Goal: Find specific page/section: Find specific page/section

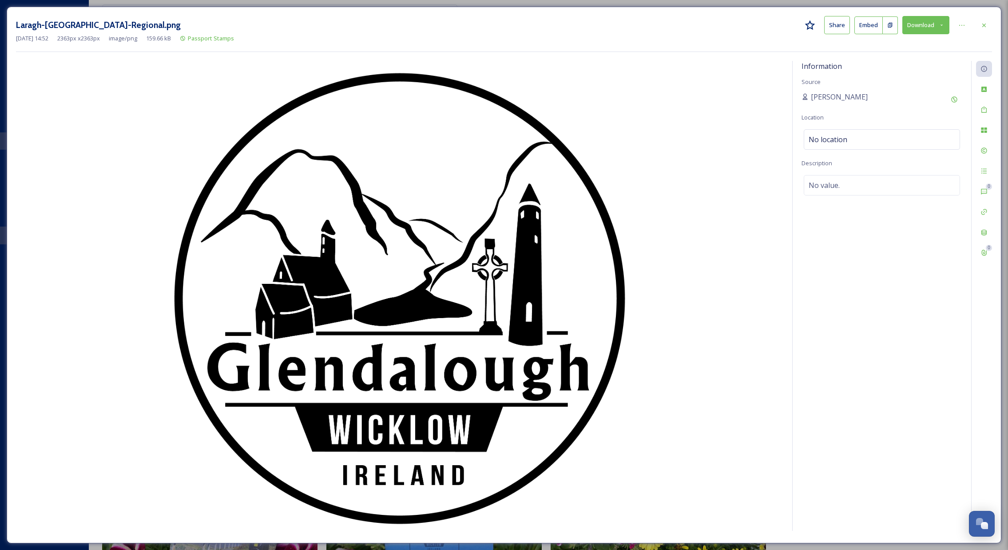
scroll to position [2549, 0]
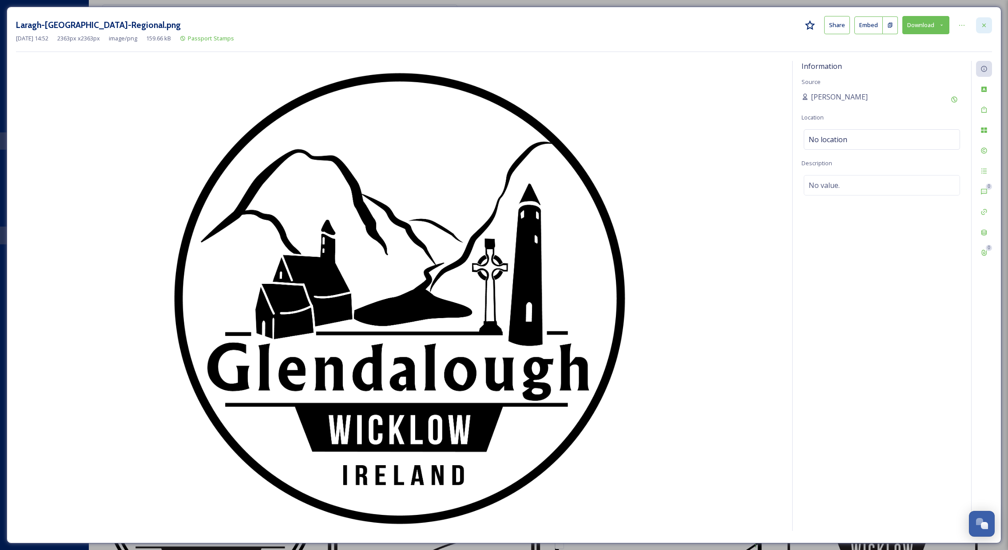
click at [985, 26] on icon at bounding box center [983, 25] width 7 height 7
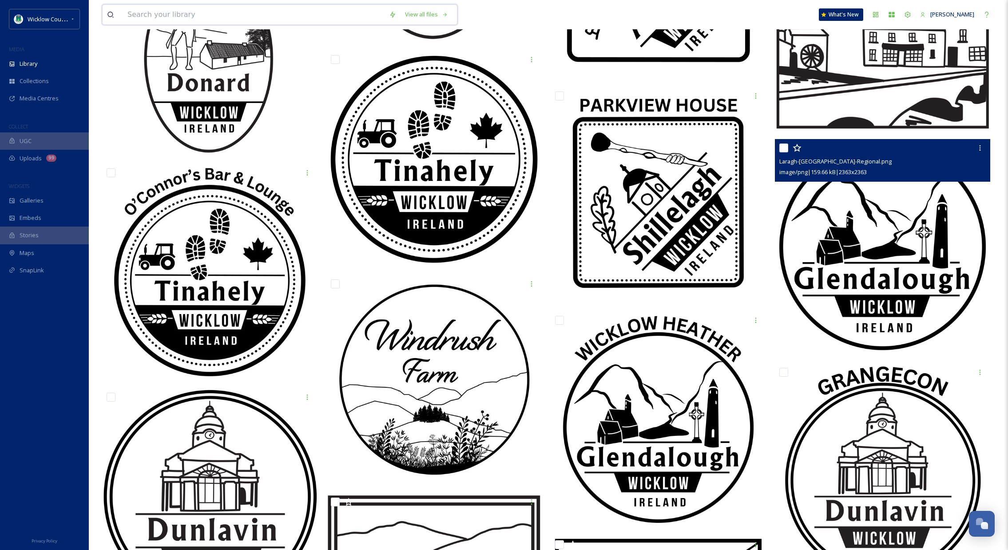
click at [219, 12] on input at bounding box center [254, 15] width 262 height 20
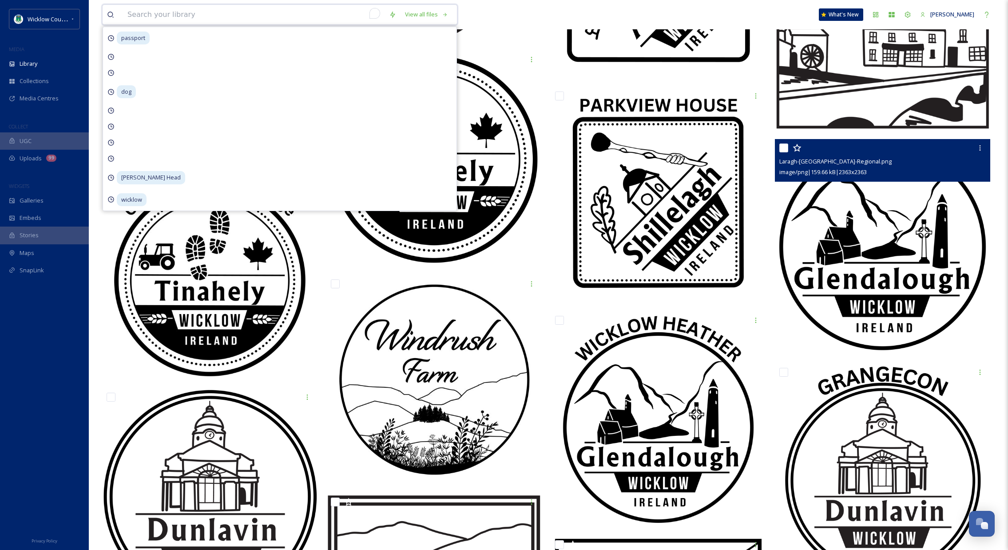
type input "d"
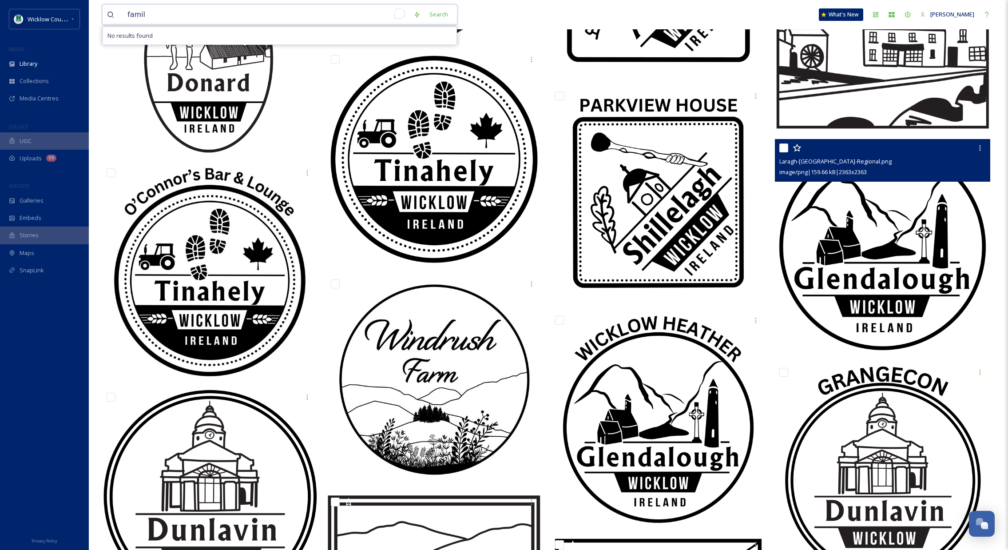
type input "family"
click at [134, 16] on span "family" at bounding box center [135, 14] width 24 height 13
click at [134, 15] on span "family" at bounding box center [135, 14] width 24 height 13
drag, startPoint x: 137, startPoint y: 16, endPoint x: 132, endPoint y: 15, distance: 4.5
click at [133, 15] on span "family" at bounding box center [135, 14] width 24 height 13
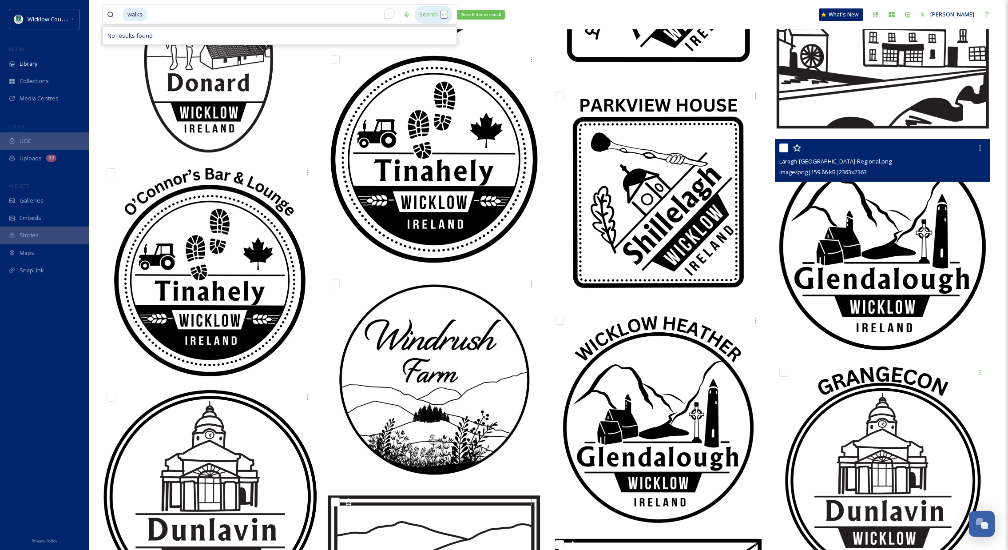
click at [446, 9] on div "Search Press Enter to search" at bounding box center [434, 14] width 38 height 17
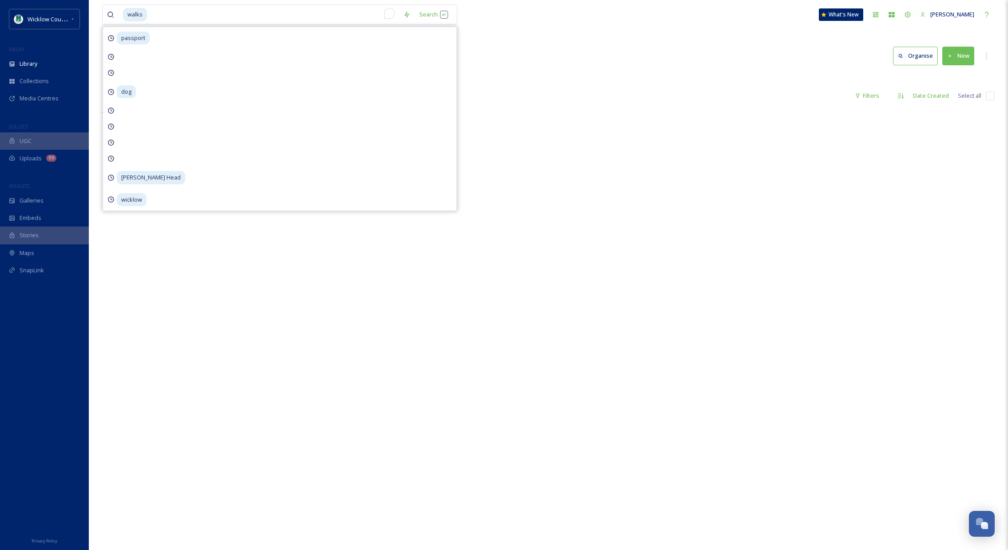
click at [596, 115] on div "There is nothing here." at bounding box center [548, 384] width 892 height 550
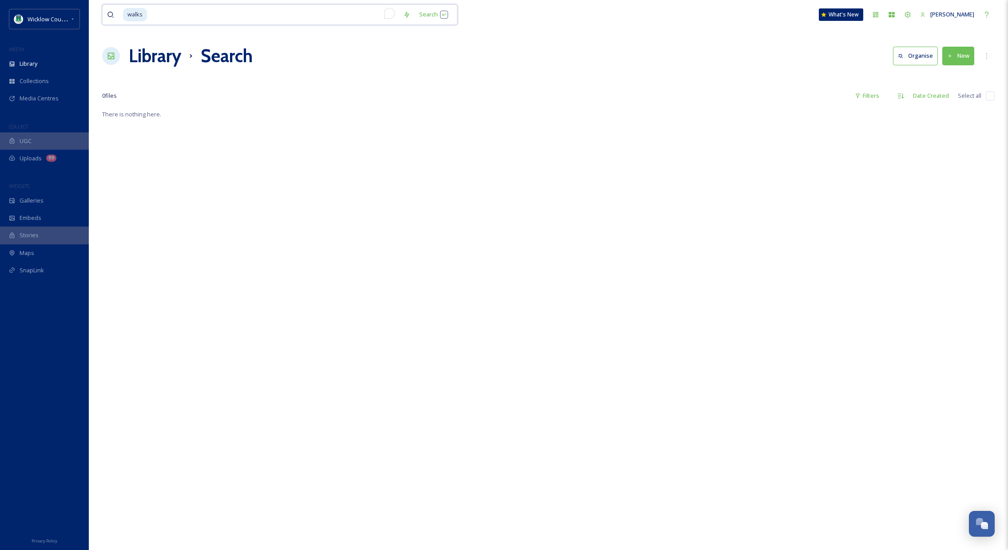
click at [180, 16] on input "To enrich screen reader interactions, please activate Accessibility in Grammarl…" at bounding box center [273, 15] width 251 height 20
click at [181, 16] on input "To enrich screen reader interactions, please activate Accessibility in Grammarl…" at bounding box center [273, 15] width 251 height 20
click at [227, 17] on input "To enrich screen reader interactions, please activate Accessibility in Grammarl…" at bounding box center [273, 15] width 251 height 20
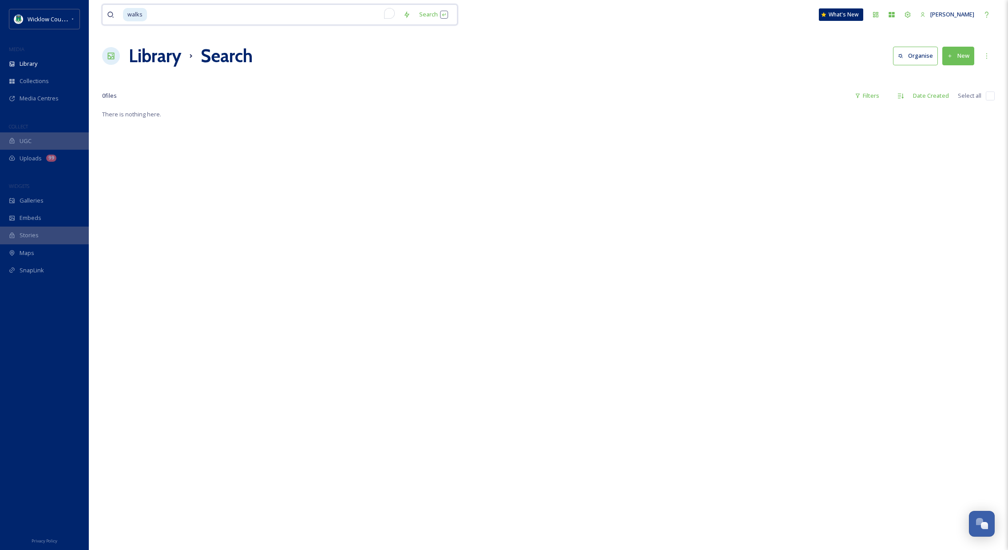
click at [227, 17] on input "To enrich screen reader interactions, please activate Accessibility in Grammarl…" at bounding box center [273, 15] width 251 height 20
click at [32, 79] on span "Collections" at bounding box center [34, 81] width 29 height 8
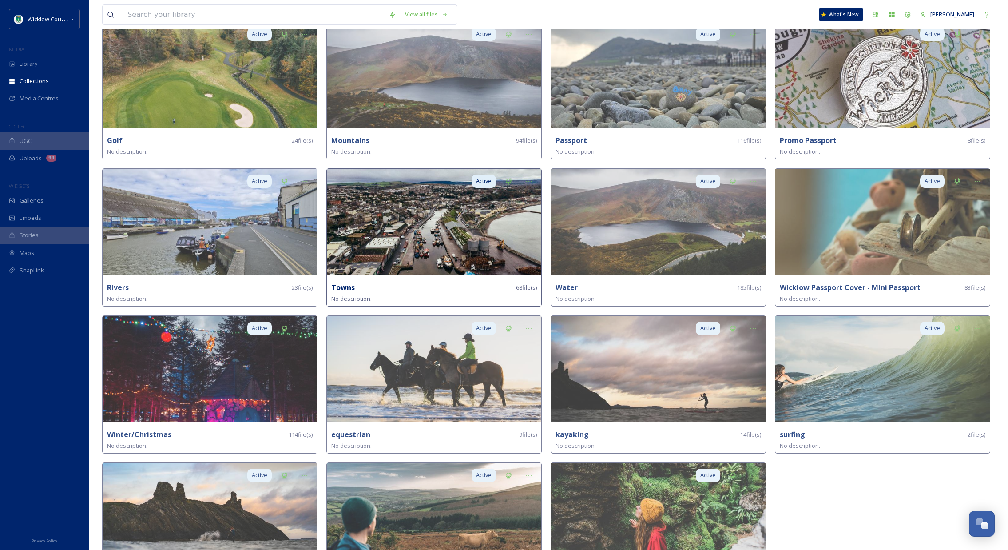
scroll to position [564, 0]
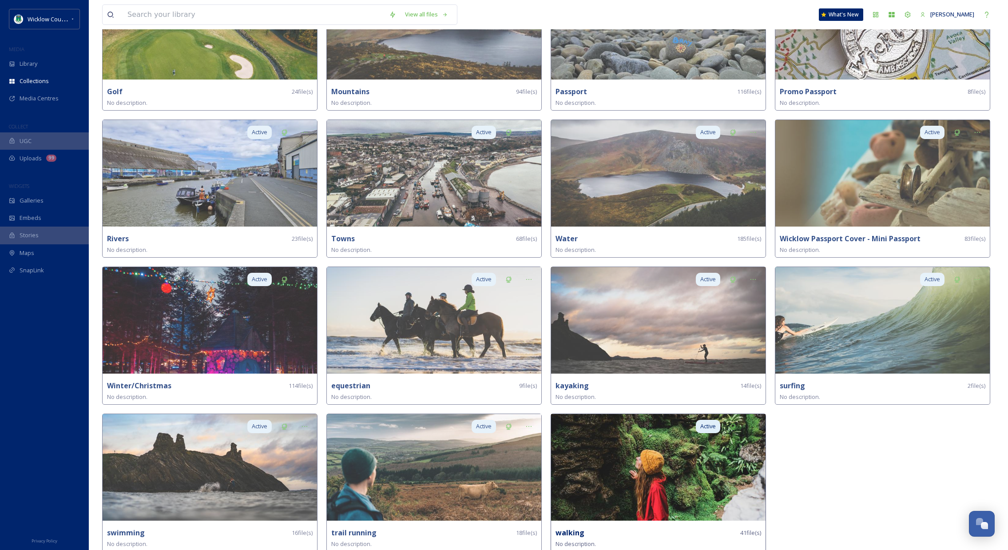
click at [621, 444] on img at bounding box center [658, 467] width 214 height 107
click at [621, 445] on img at bounding box center [658, 467] width 214 height 107
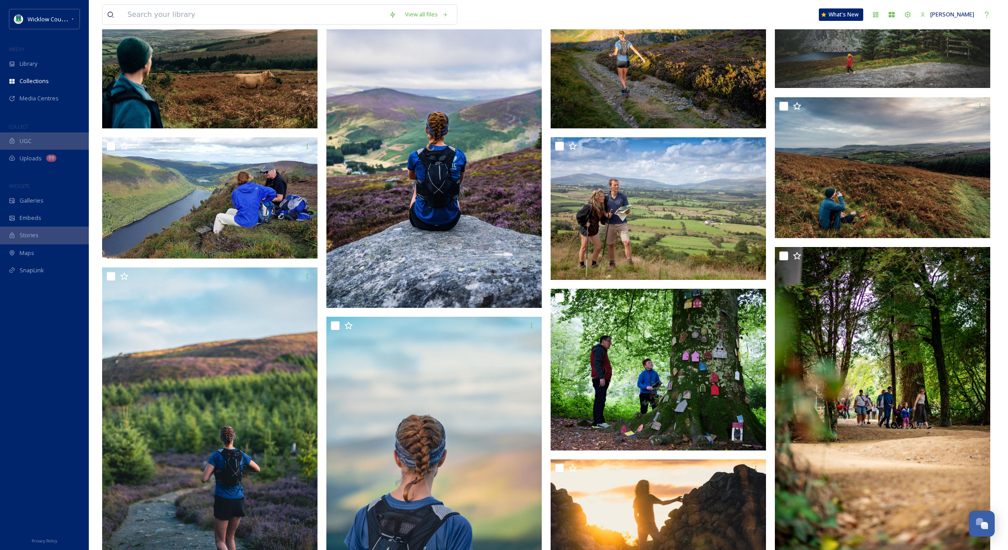
scroll to position [625, 0]
